Goal: Information Seeking & Learning: Learn about a topic

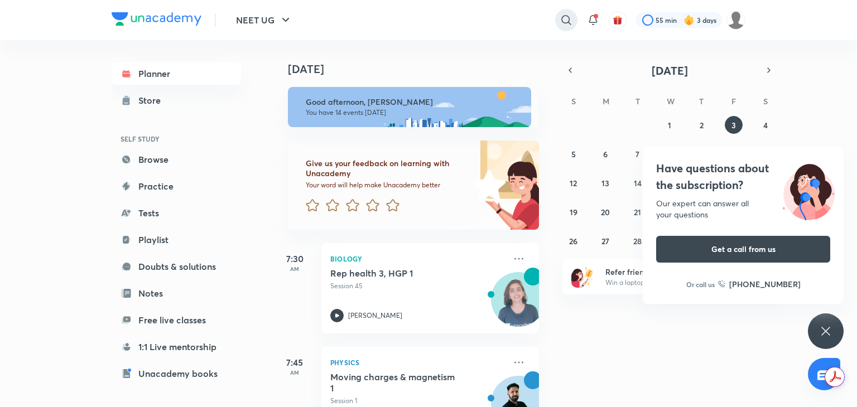
click at [564, 15] on icon at bounding box center [566, 19] width 13 height 13
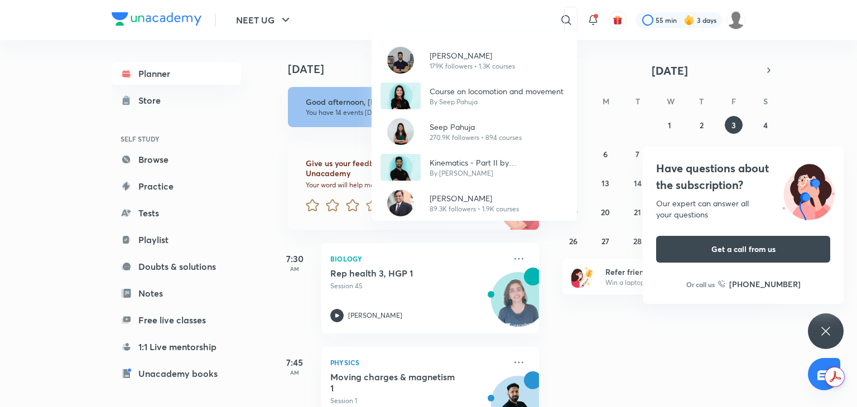
click at [280, 119] on div "[PERSON_NAME][DEMOGRAPHIC_DATA] 179K followers • 1.3K courses Course on locomot…" at bounding box center [428, 203] width 857 height 407
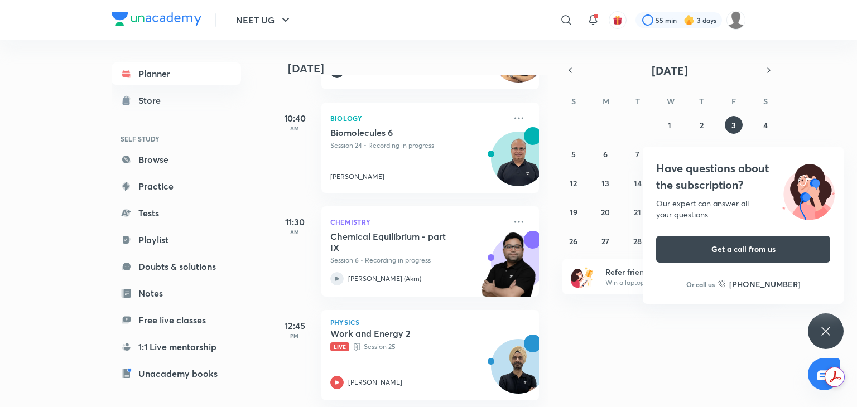
scroll to position [559, 0]
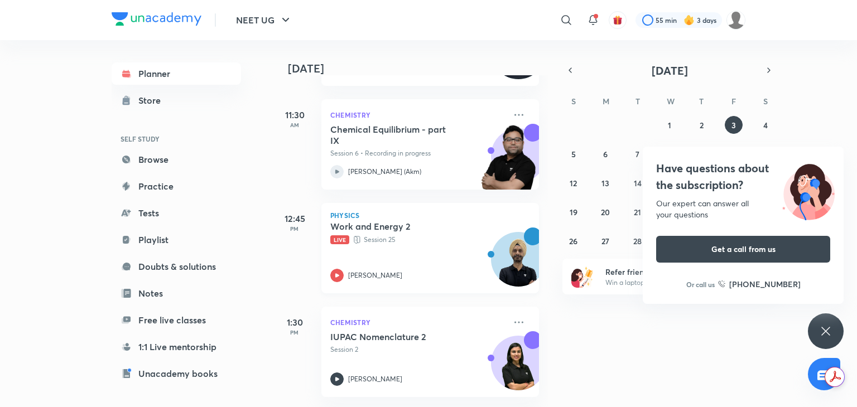
click at [412, 258] on div "Work and Energy 2 Live Session 25 [PERSON_NAME]" at bounding box center [417, 251] width 175 height 61
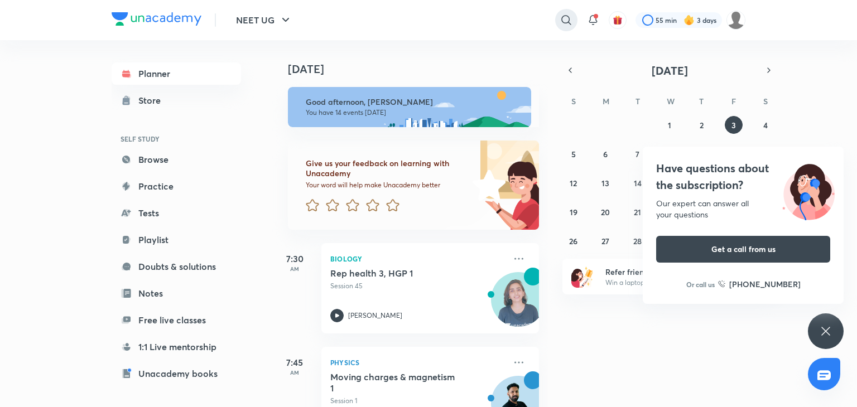
click at [569, 19] on icon at bounding box center [566, 19] width 13 height 13
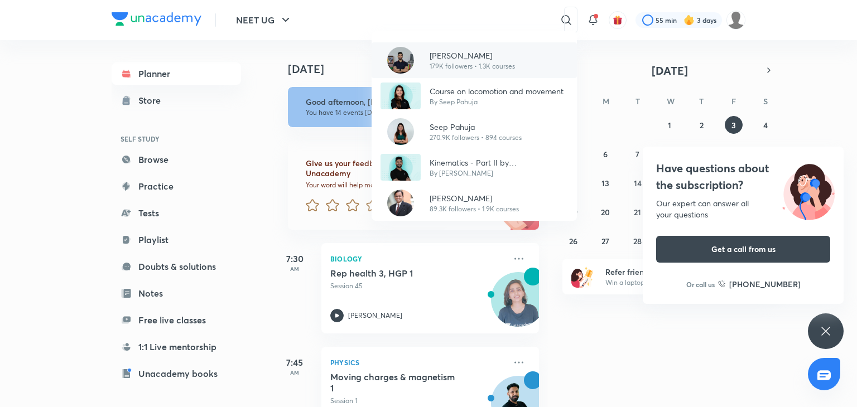
click at [479, 60] on p "[PERSON_NAME]" at bounding box center [472, 56] width 85 height 12
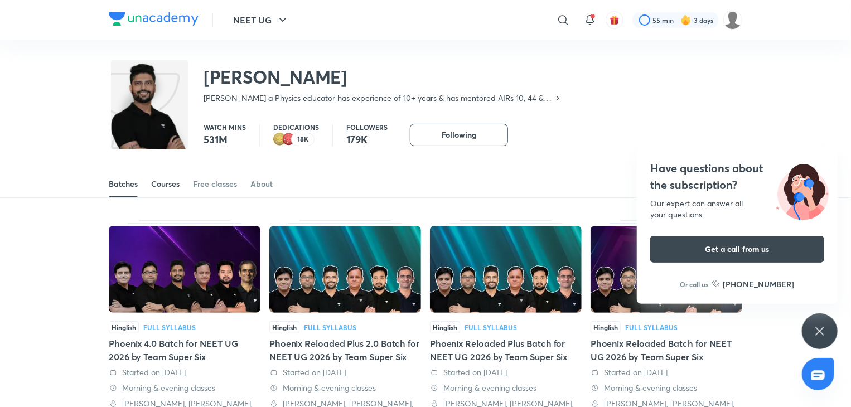
click at [163, 181] on div "Courses" at bounding box center [165, 184] width 28 height 11
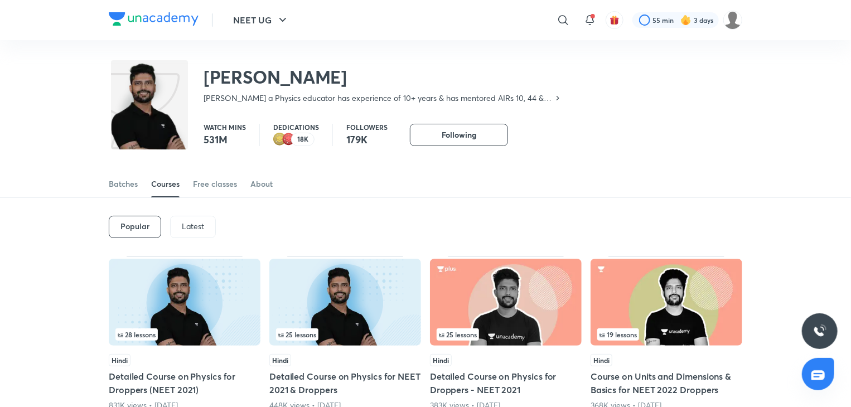
click at [198, 232] on div "Latest" at bounding box center [193, 227] width 46 height 22
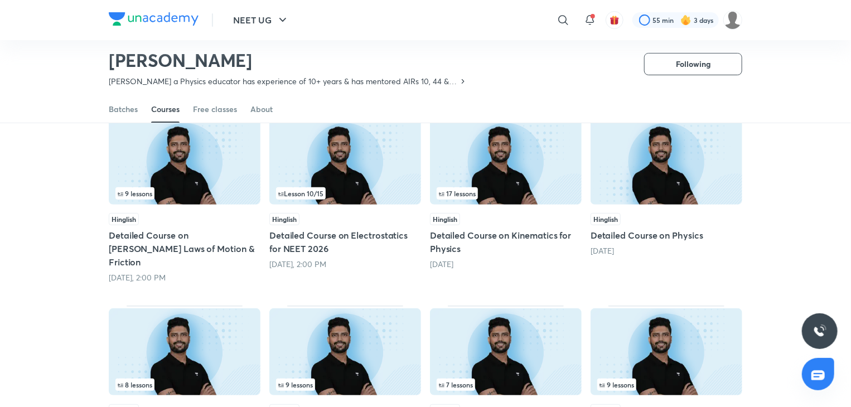
scroll to position [107, 0]
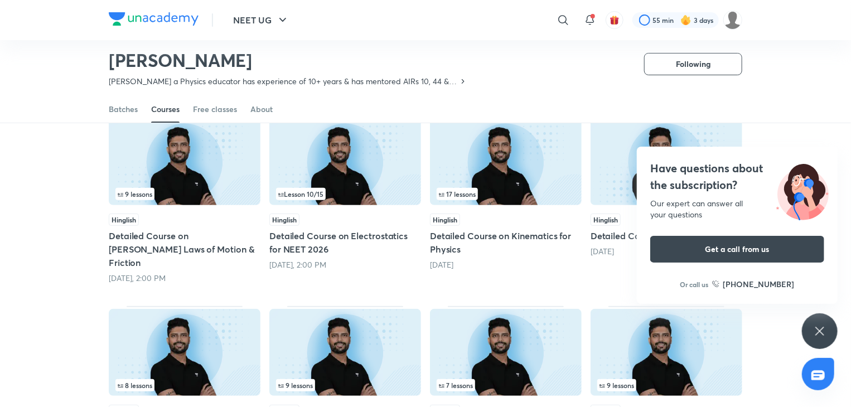
click at [189, 158] on img at bounding box center [185, 161] width 152 height 87
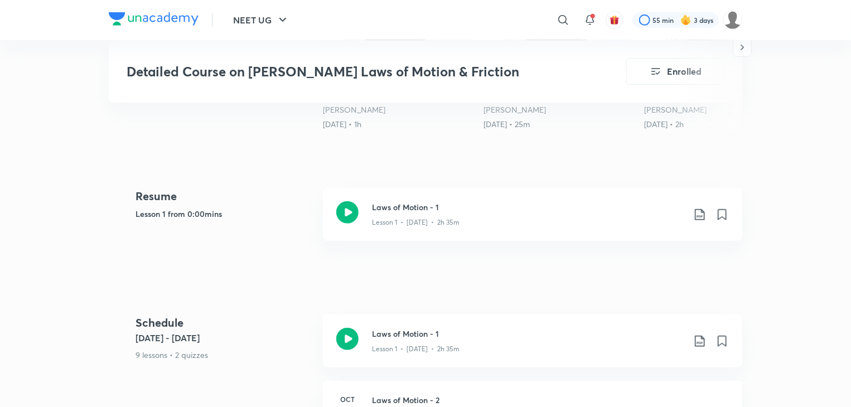
scroll to position [412, 0]
click at [348, 202] on icon at bounding box center [347, 213] width 22 height 22
